Goal: Task Accomplishment & Management: Complete application form

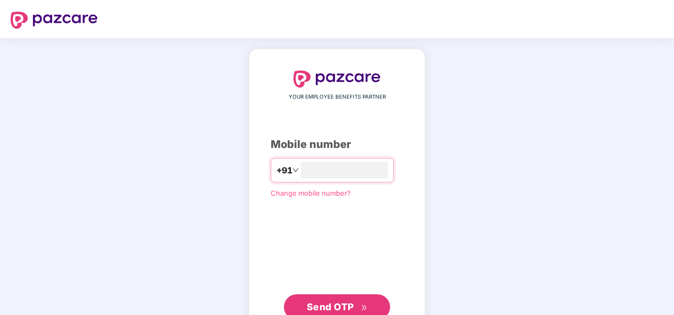
type input "**********"
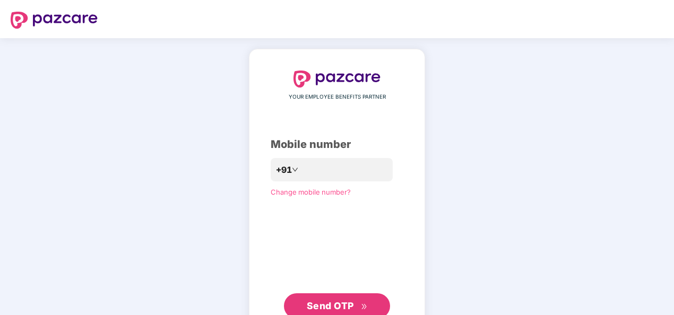
click link "Change mobile number?" at bounding box center [311, 192] width 80 height 8
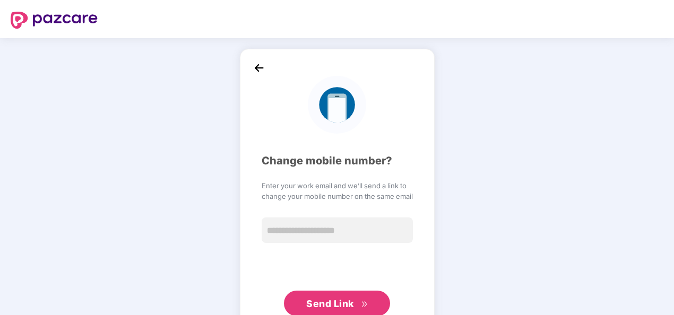
click at [260, 66] on img at bounding box center [259, 68] width 16 height 16
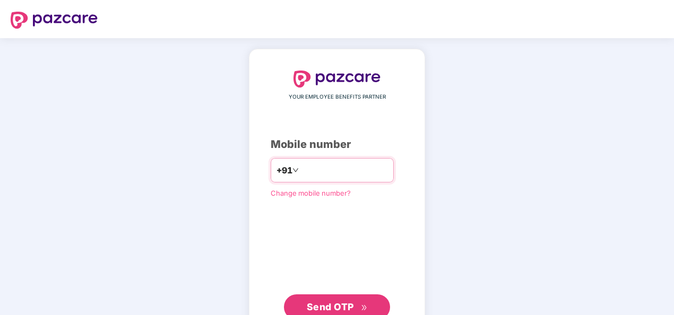
click at [338, 173] on input "number" at bounding box center [344, 170] width 87 height 17
type input "**********"
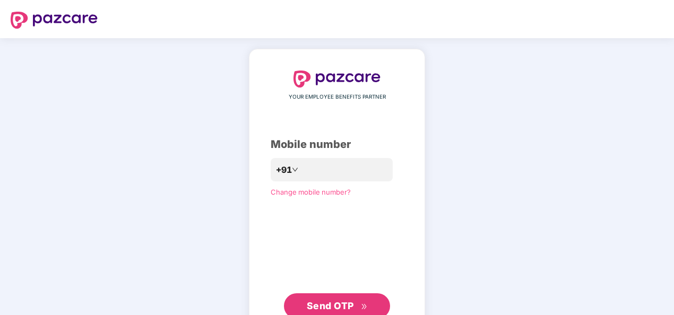
click at [332, 303] on span "Send OTP" at bounding box center [330, 305] width 47 height 11
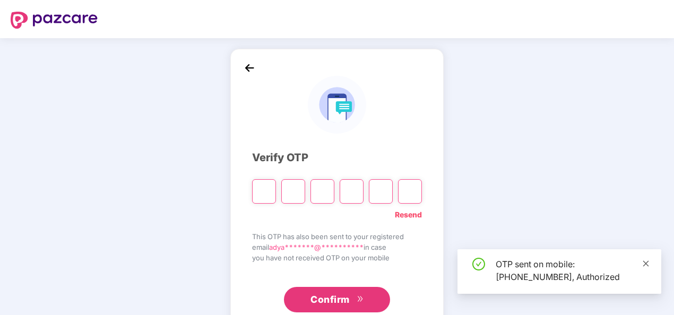
click at [644, 266] on icon "close" at bounding box center [645, 263] width 7 height 7
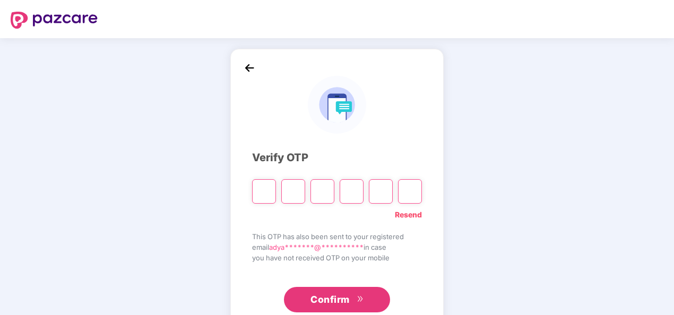
click at [281, 201] on input "Digit 2" at bounding box center [293, 191] width 24 height 24
click at [266, 193] on input "Please enter verification code. Digit 1" at bounding box center [264, 191] width 24 height 24
type input "*"
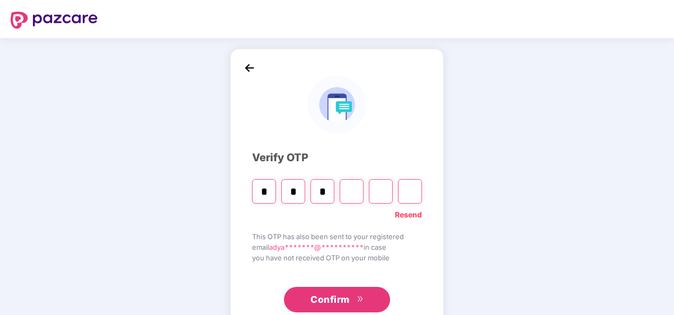
type input "*"
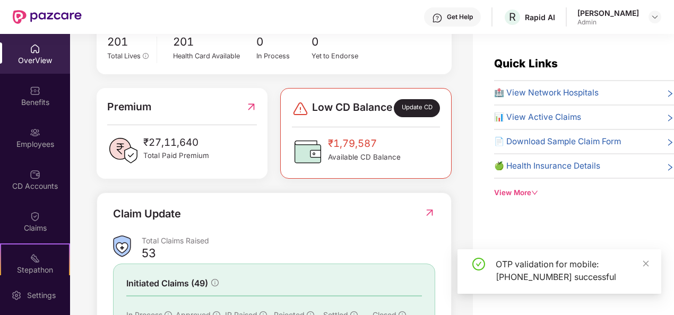
scroll to position [212, 0]
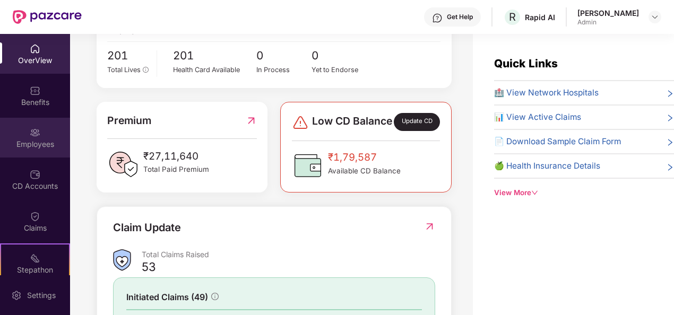
click at [30, 118] on div "Employees" at bounding box center [35, 138] width 70 height 40
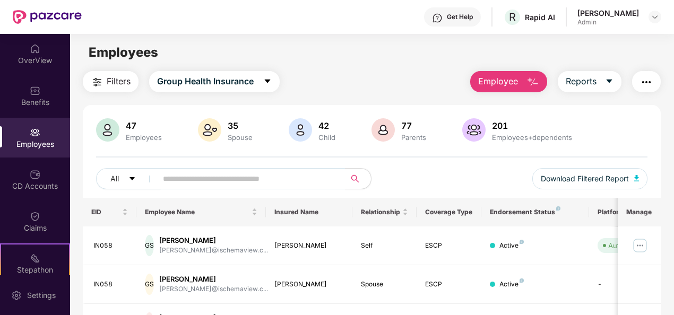
click at [510, 81] on span "Employee" at bounding box center [498, 81] width 40 height 13
click at [415, 81] on div "Filters Group Health Insurance Employee Reports" at bounding box center [372, 81] width 579 height 21
click at [519, 89] on button "Employee" at bounding box center [508, 81] width 77 height 21
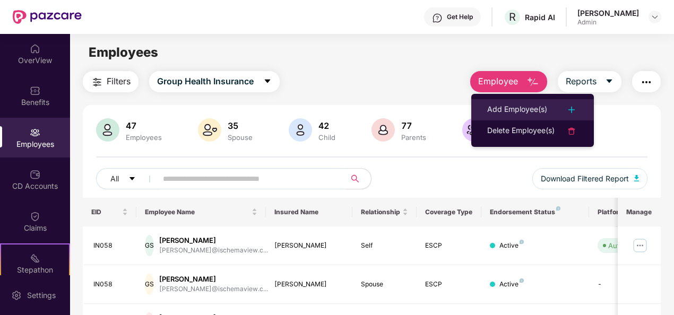
click at [520, 109] on div "Add Employee(s)" at bounding box center [517, 110] width 60 height 13
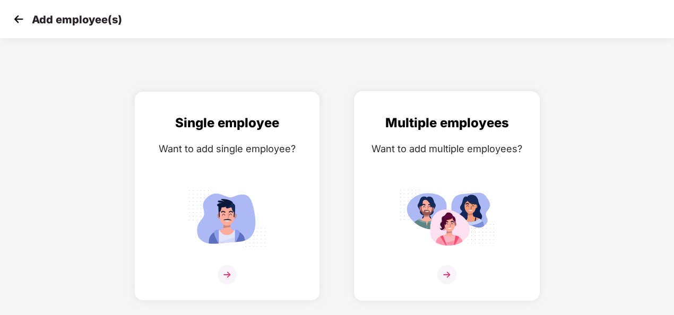
click at [449, 270] on img at bounding box center [446, 274] width 19 height 19
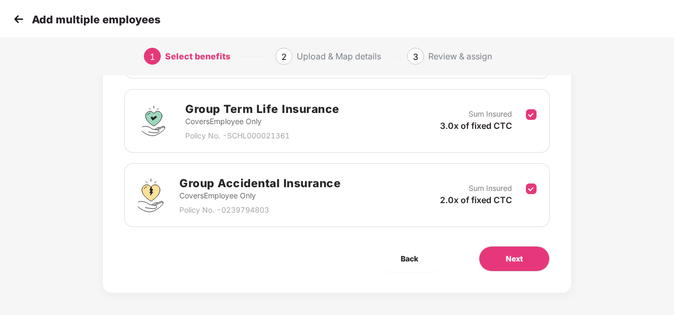
scroll to position [224, 0]
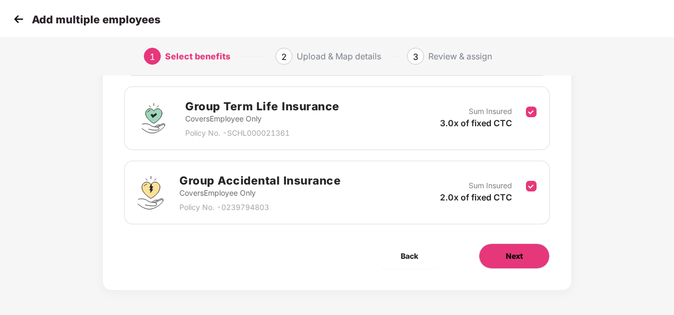
click at [532, 248] on button "Next" at bounding box center [514, 256] width 71 height 25
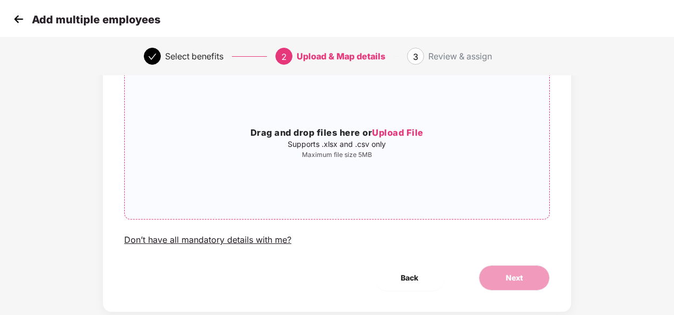
scroll to position [106, 0]
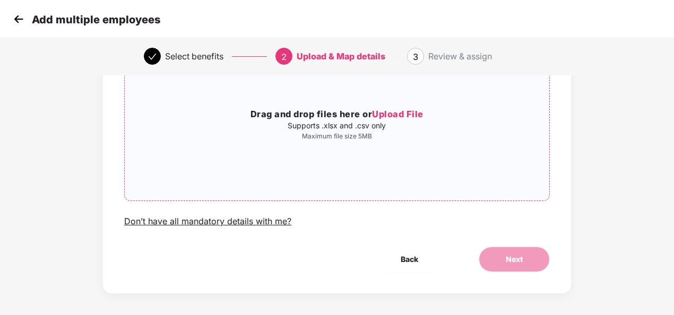
click at [402, 113] on span "Upload File" at bounding box center [397, 114] width 51 height 11
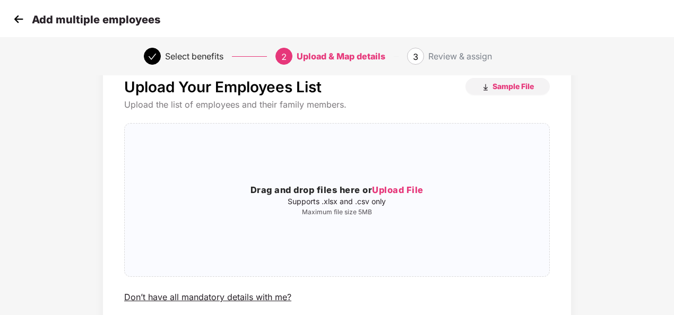
scroll to position [0, 0]
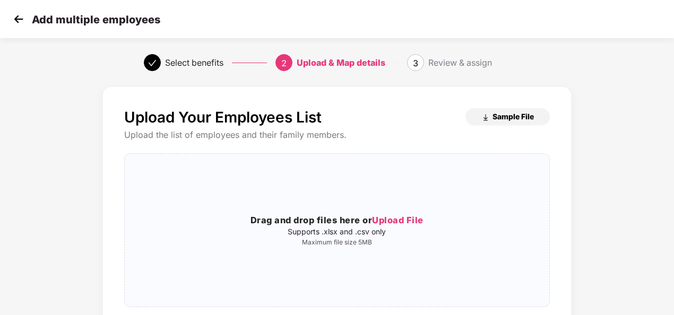
click at [511, 113] on span "Sample File" at bounding box center [513, 116] width 41 height 10
